Goal: Task Accomplishment & Management: Manage account settings

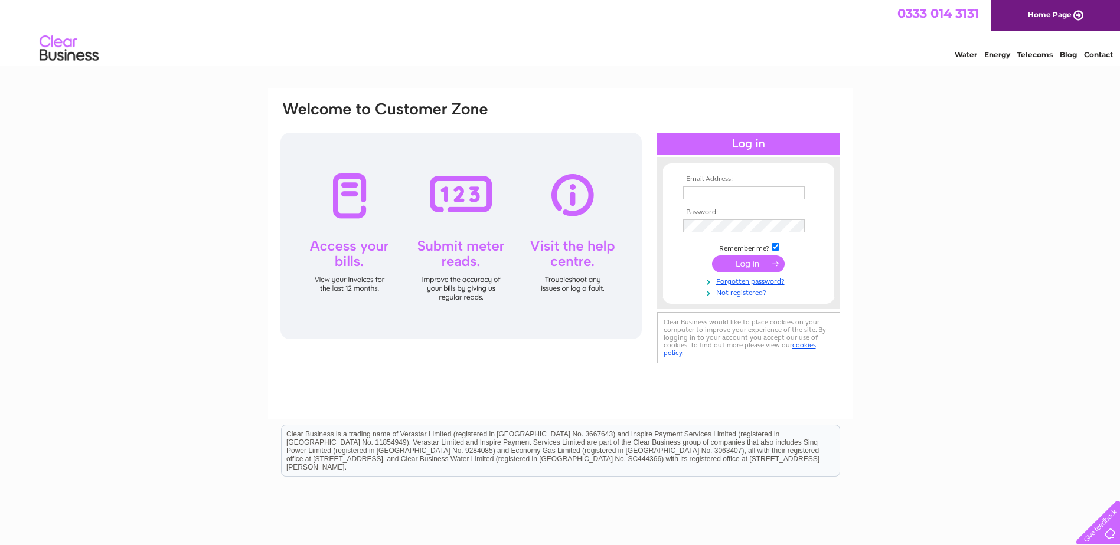
click at [728, 197] on input "text" at bounding box center [744, 193] width 122 height 13
type input "robertmcintyre1@btinternet.com"
click at [745, 269] on input "submit" at bounding box center [748, 265] width 73 height 17
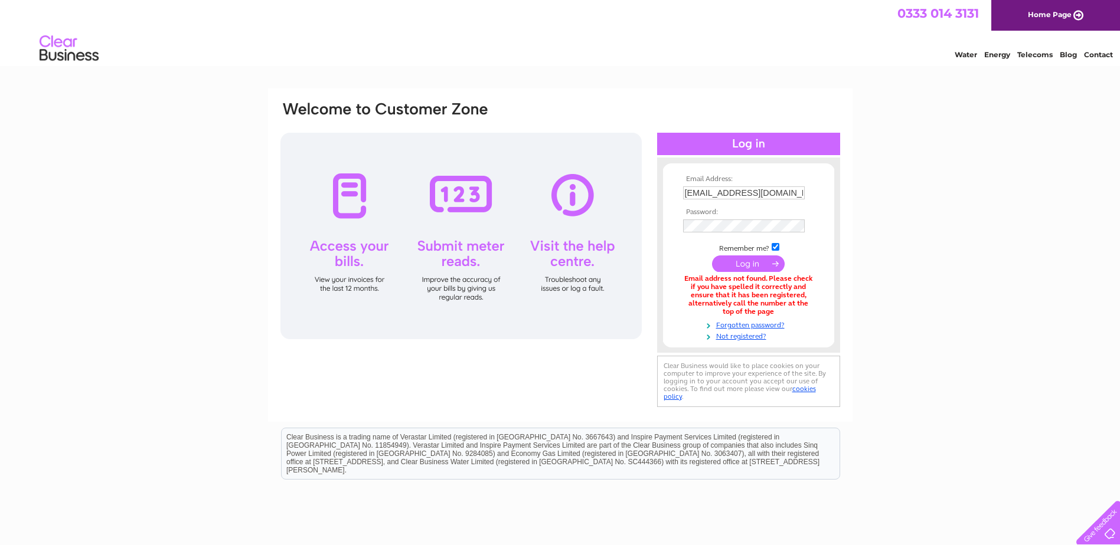
click at [743, 272] on input "submit" at bounding box center [748, 264] width 73 height 17
click at [802, 192] on input "robertmcintyre1@btinternet.com" at bounding box center [744, 193] width 122 height 13
click at [798, 192] on input "m" at bounding box center [744, 194] width 123 height 14
type input "m"
type input "greatcarpets@btconnect.com"
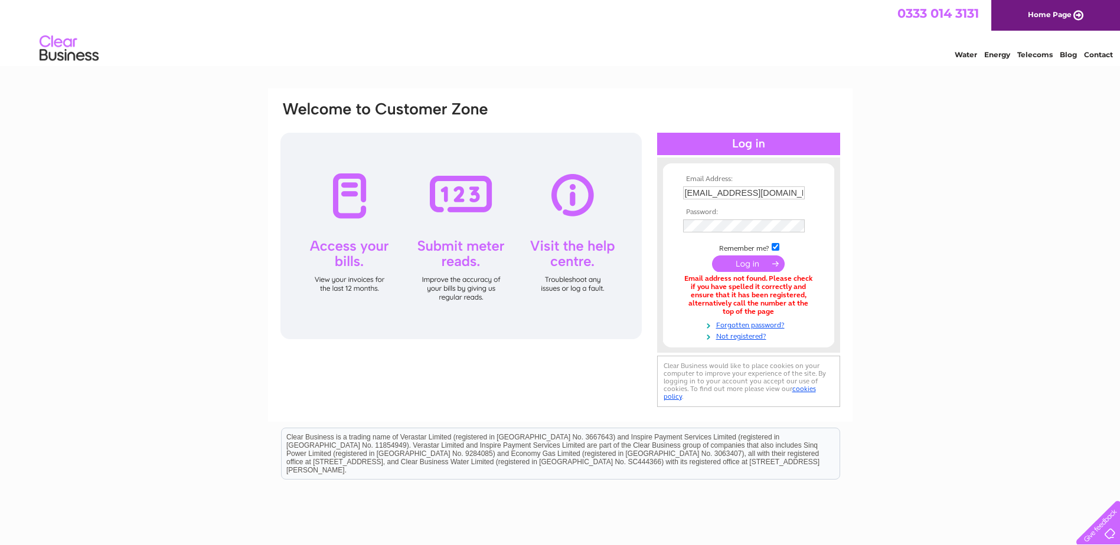
click at [745, 260] on input "submit" at bounding box center [748, 264] width 73 height 17
